Goal: Information Seeking & Learning: Learn about a topic

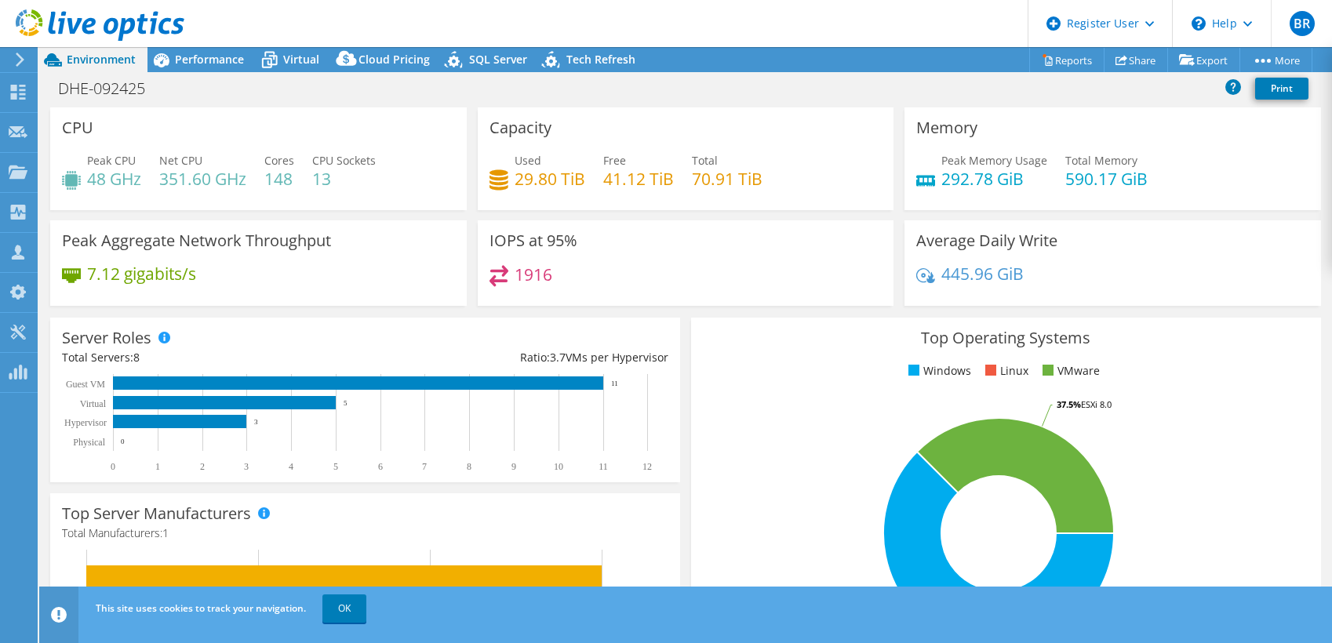
select select "USD"
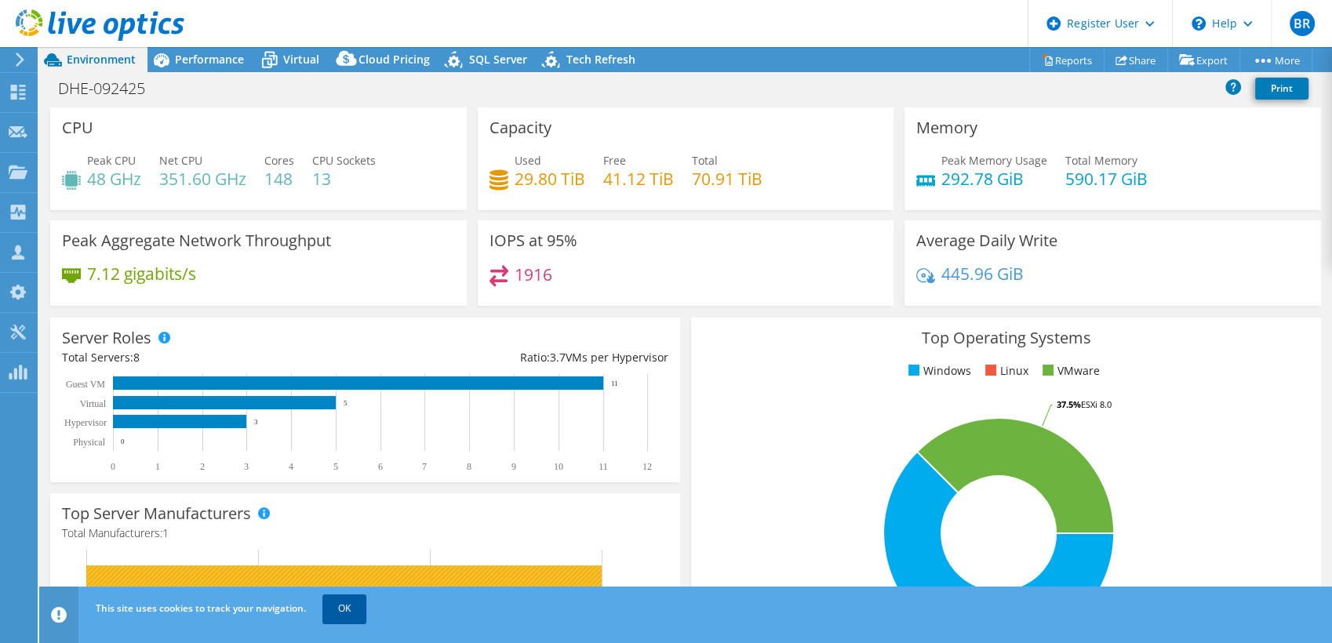
click at [342, 621] on link "OK" at bounding box center [344, 609] width 44 height 28
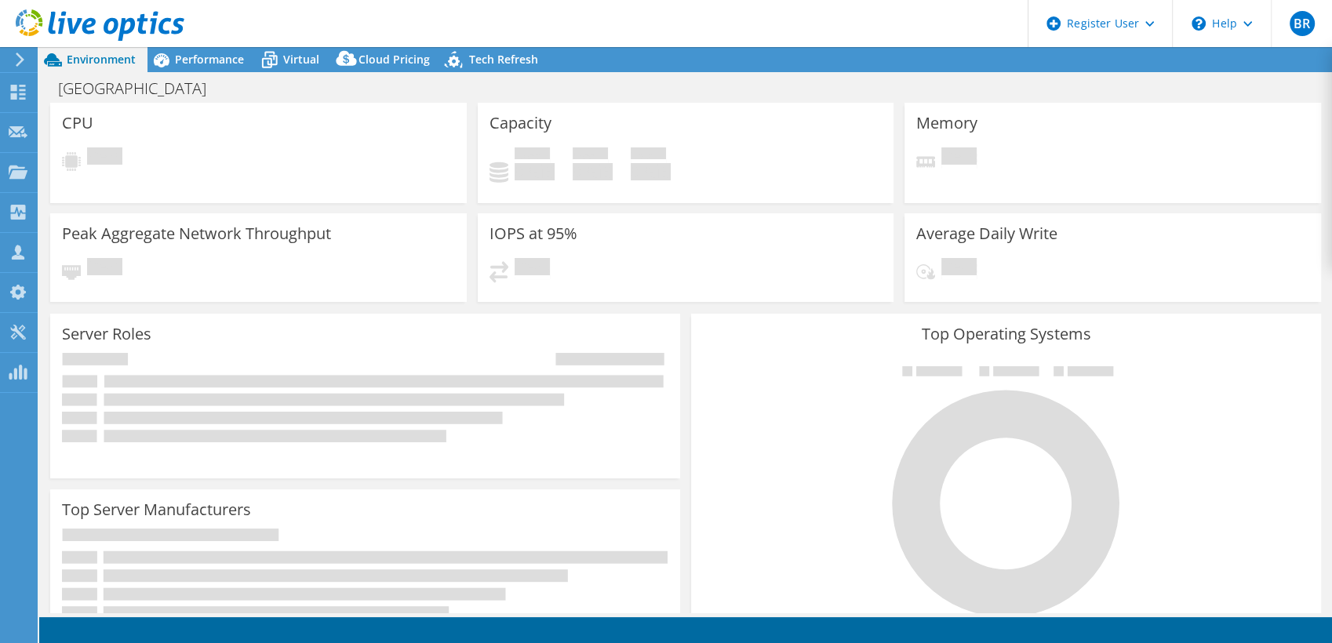
select select "USD"
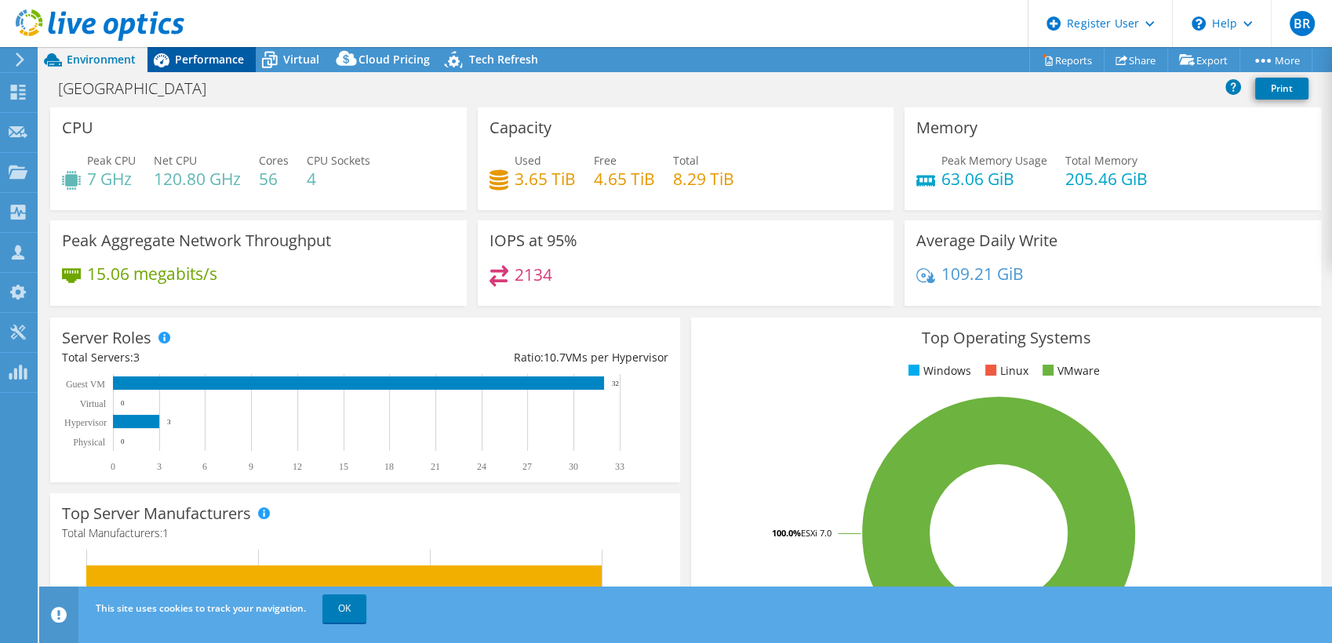
click at [200, 60] on span "Performance" at bounding box center [209, 59] width 69 height 15
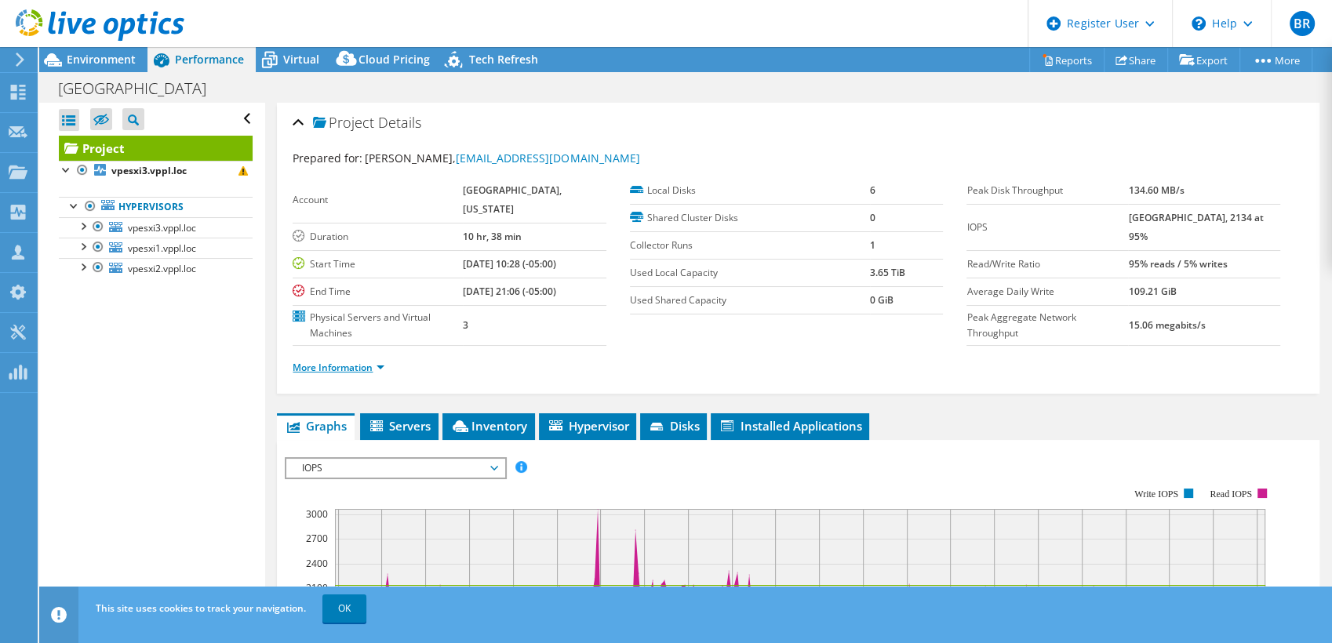
click at [329, 361] on link "More Information" at bounding box center [339, 367] width 92 height 13
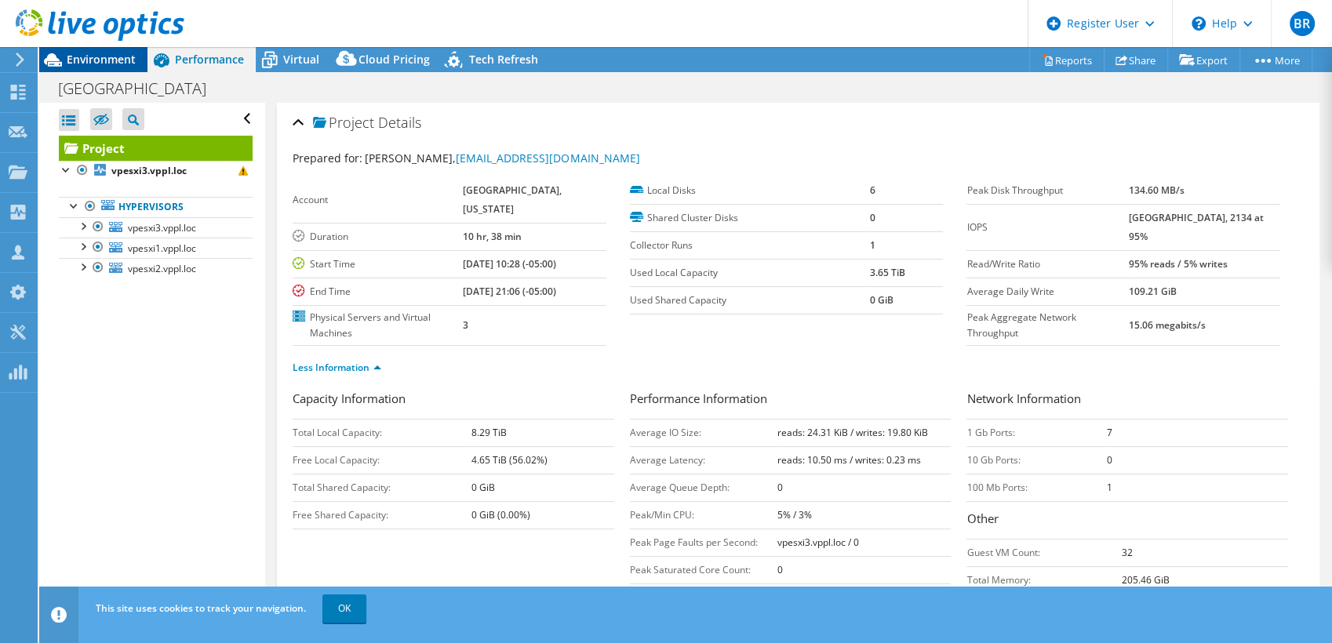
click at [93, 60] on span "Environment" at bounding box center [101, 59] width 69 height 15
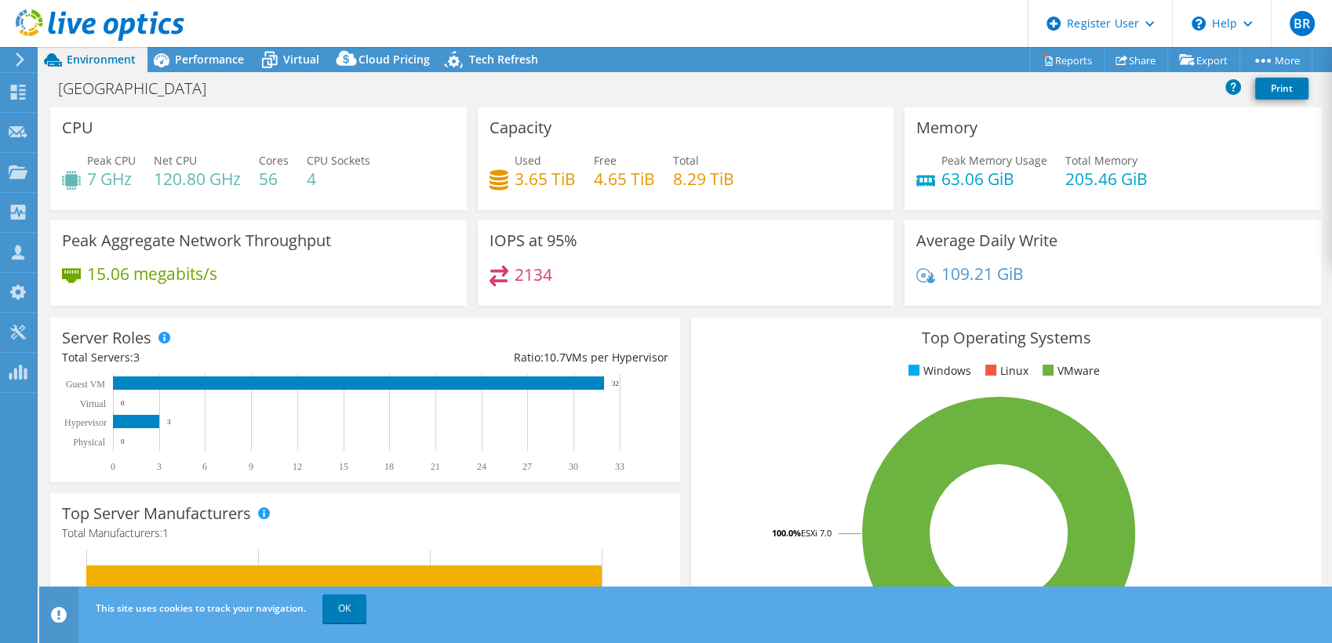
click at [726, 286] on div "2134" at bounding box center [685, 282] width 393 height 34
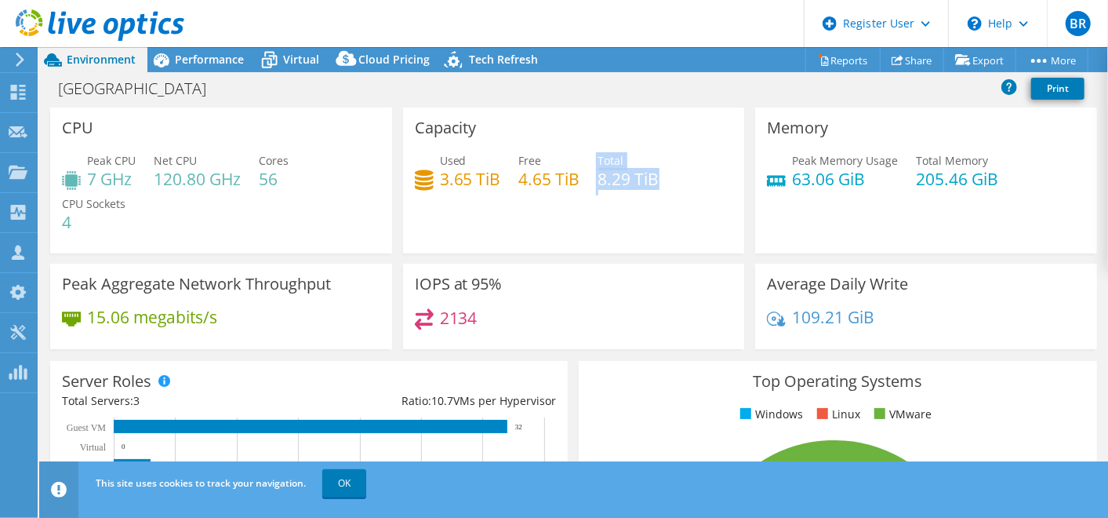
drag, startPoint x: 591, startPoint y: 183, endPoint x: 679, endPoint y: 168, distance: 89.1
click at [679, 168] on div "Used 3.65 TiB Free 4.65 TiB Total 8.29 TiB" at bounding box center [574, 177] width 318 height 51
click at [519, 187] on h4 "4.65 TiB" at bounding box center [549, 178] width 61 height 17
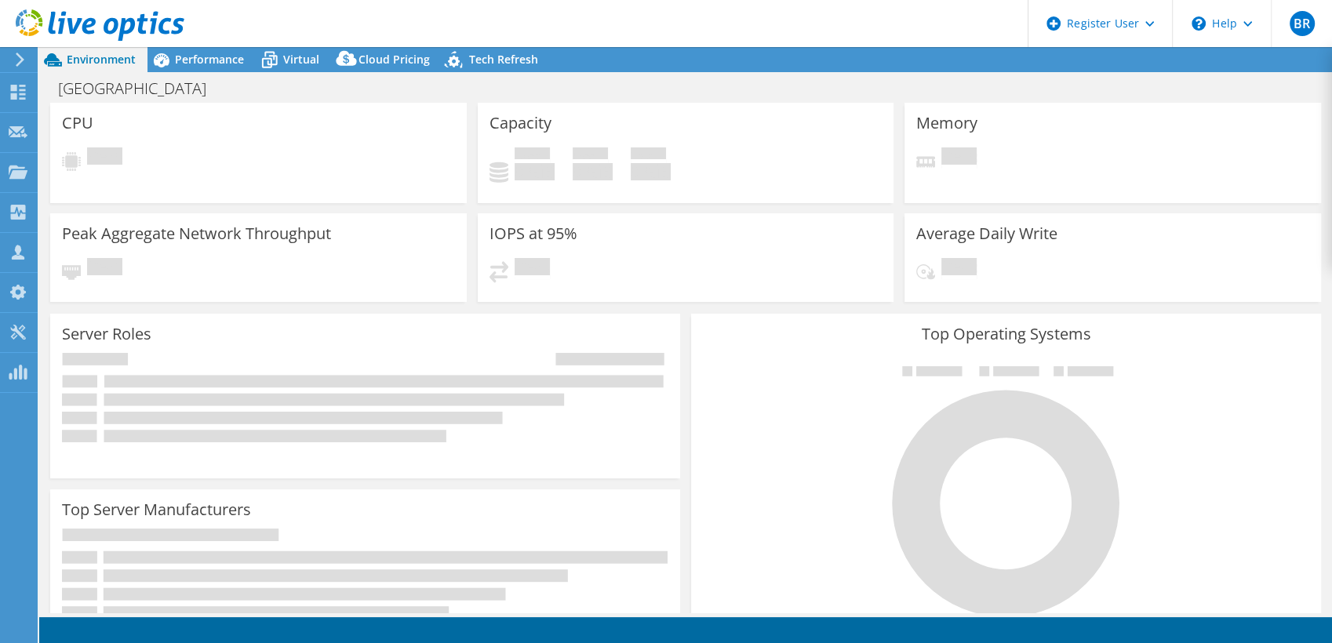
select select "USD"
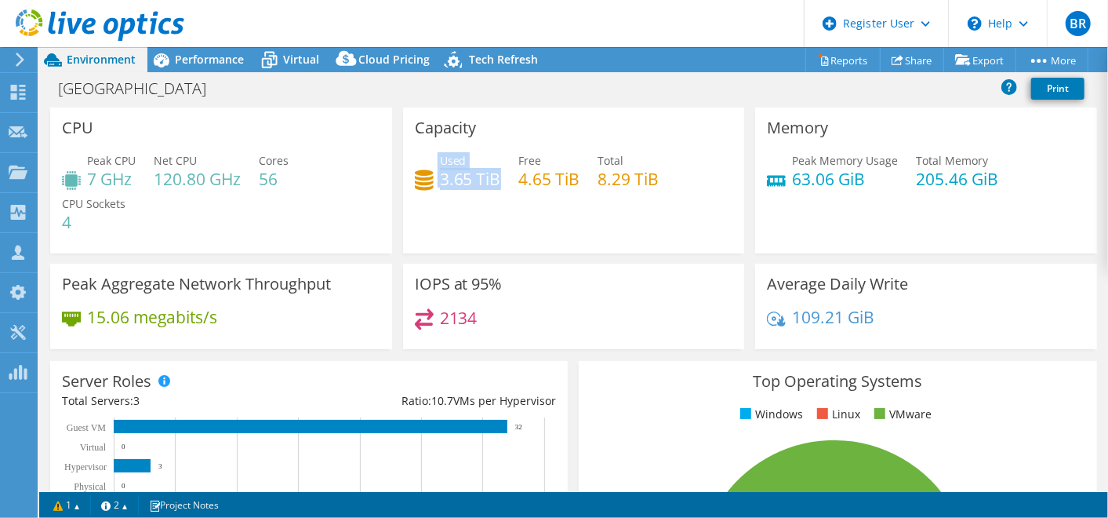
drag, startPoint x: 433, startPoint y: 180, endPoint x: 495, endPoint y: 179, distance: 62.0
click at [495, 179] on div "Used 3.65 TiB" at bounding box center [458, 169] width 86 height 35
drag, startPoint x: 495, startPoint y: 179, endPoint x: 546, endPoint y: 221, distance: 66.3
click at [546, 221] on div "Capacity Used 3.65 TiB Free 4.65 TiB Total 8.29 TiB" at bounding box center [574, 180] width 342 height 146
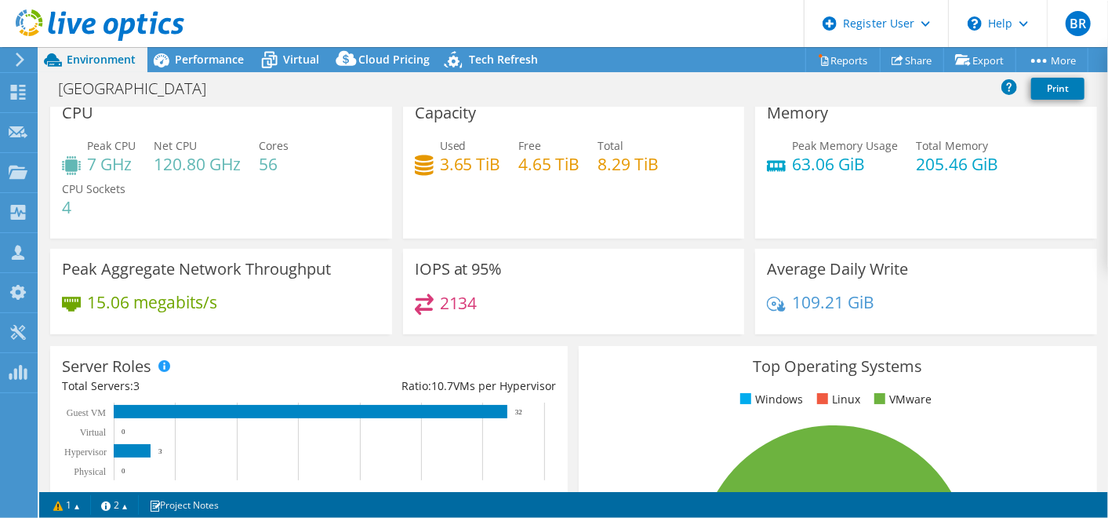
scroll to position [10, 0]
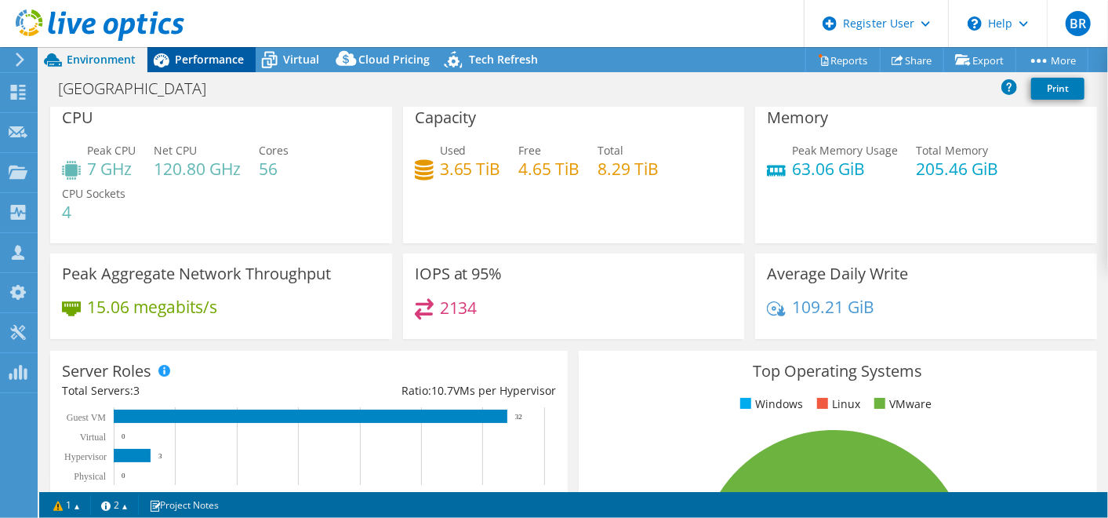
click at [193, 53] on span "Performance" at bounding box center [209, 59] width 69 height 15
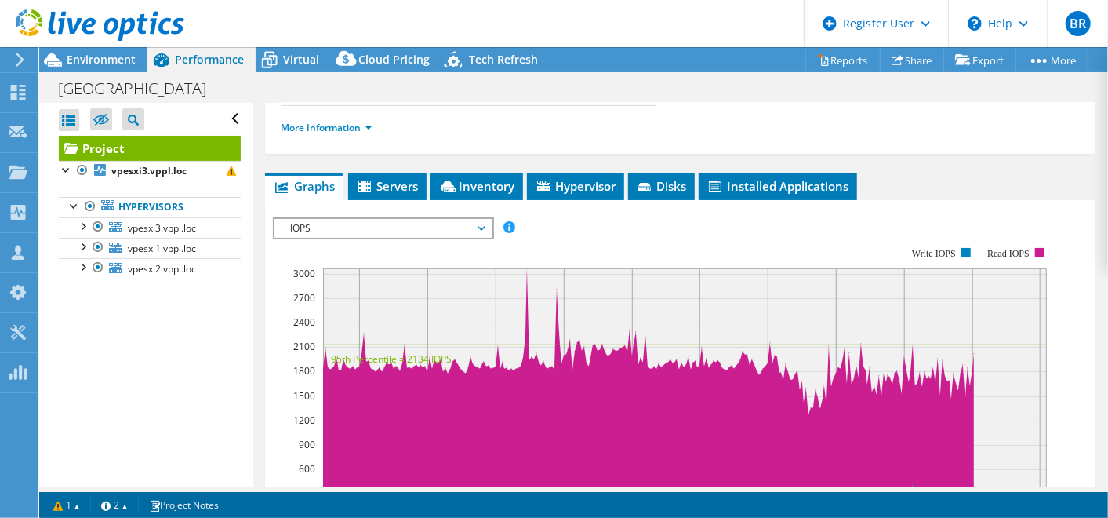
scroll to position [242, 0]
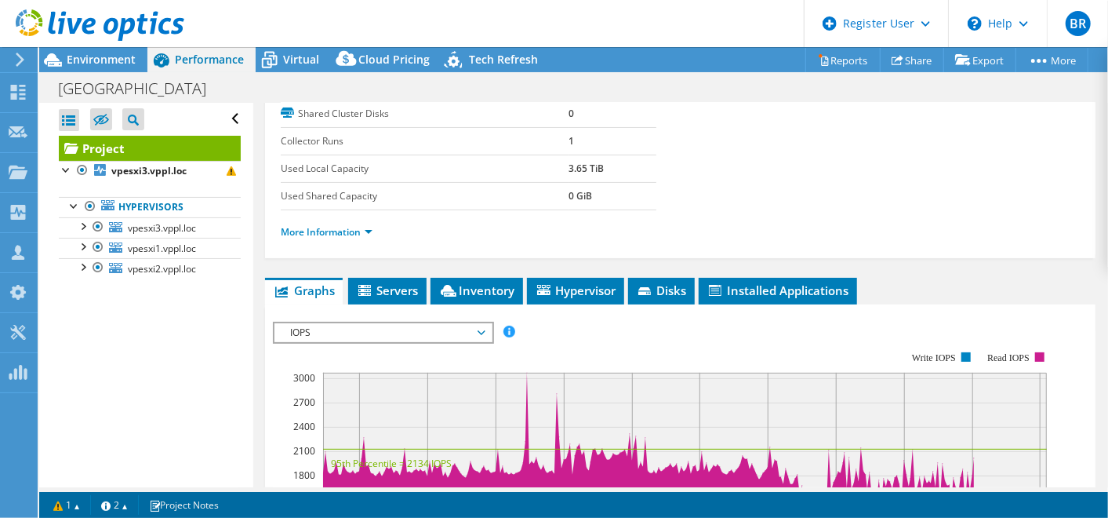
click at [314, 220] on ul "More Information" at bounding box center [680, 230] width 799 height 21
click at [322, 225] on link "More Information" at bounding box center [327, 231] width 92 height 13
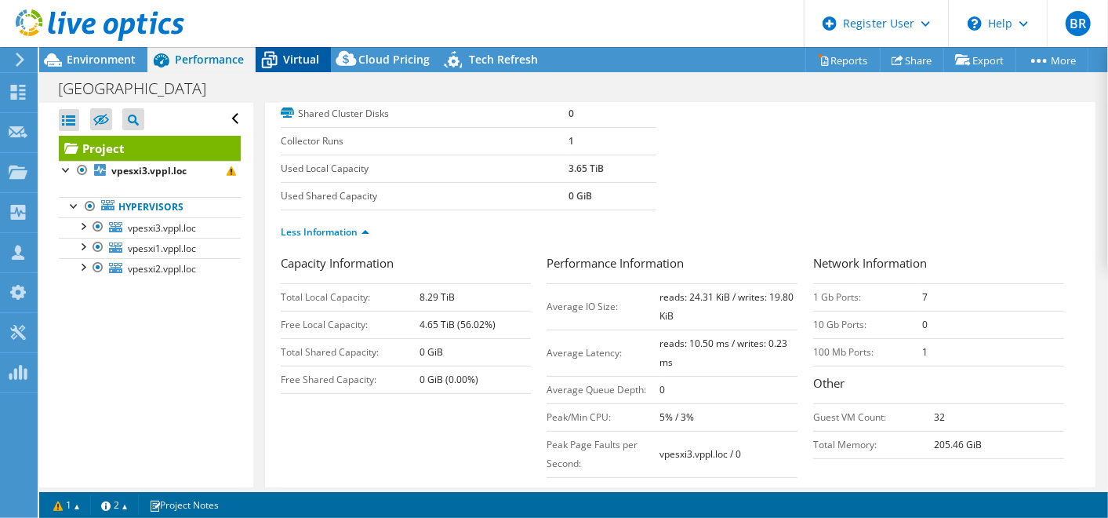
click at [286, 59] on span "Virtual" at bounding box center [301, 59] width 36 height 15
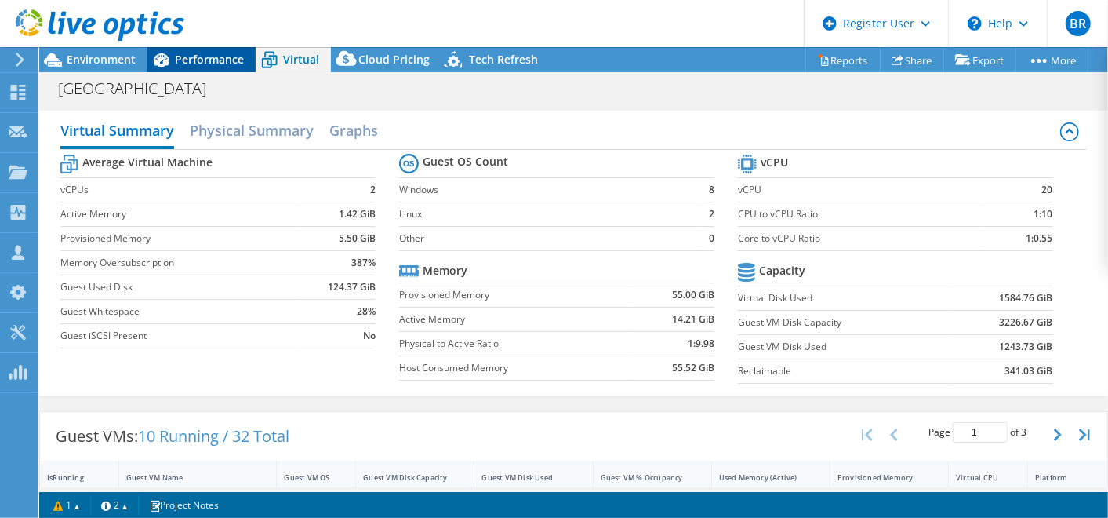
click at [210, 56] on span "Performance" at bounding box center [209, 59] width 69 height 15
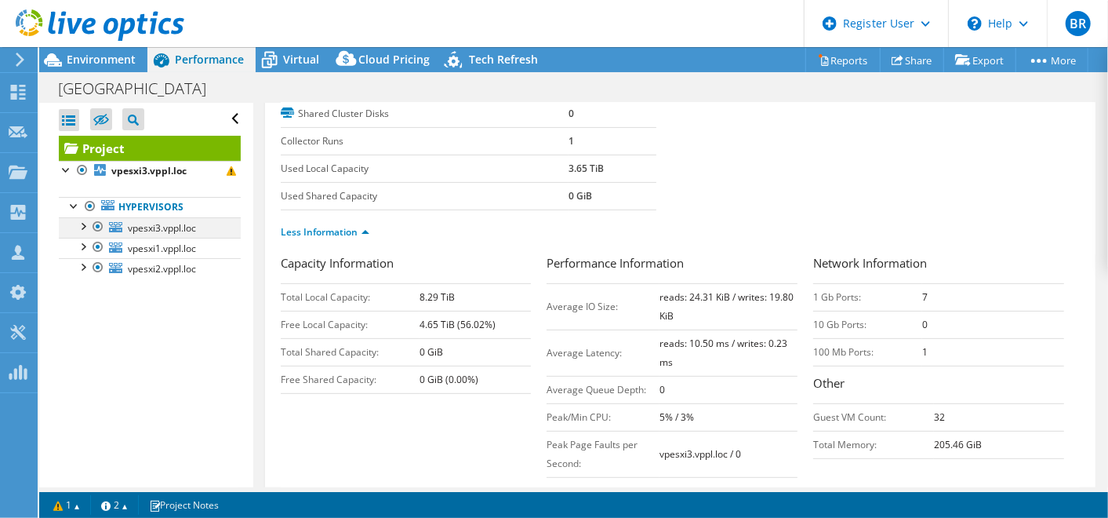
click at [96, 224] on div at bounding box center [98, 226] width 16 height 19
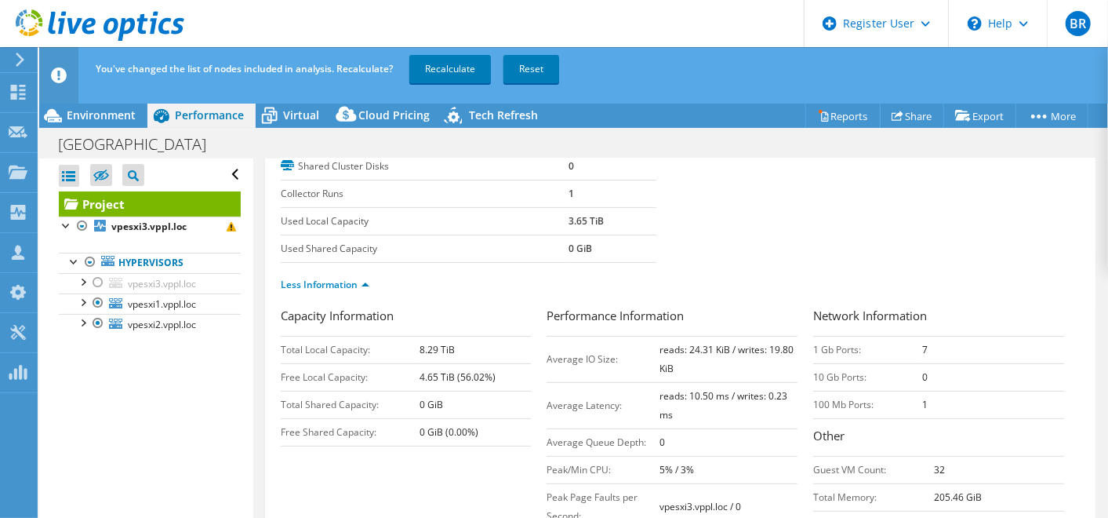
scroll to position [246, 0]
click at [762, 238] on section "Prepared for: Jeff Sand, jsand@vppl.info Account VILLA PARK, ILLINOIS Duration …" at bounding box center [680, 133] width 799 height 346
